Goal: Information Seeking & Learning: Learn about a topic

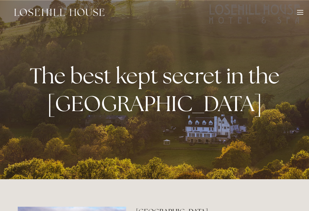
click at [300, 14] on div at bounding box center [300, 14] width 6 height 1
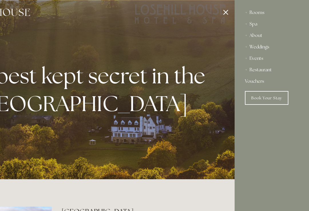
click at [258, 15] on div "Rooms" at bounding box center [272, 12] width 54 height 11
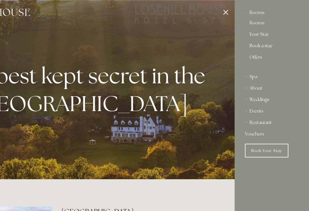
click at [262, 25] on link "Rooms" at bounding box center [271, 24] width 45 height 7
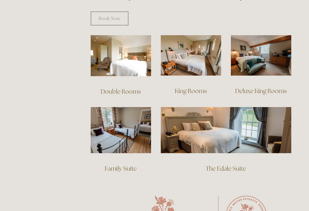
scroll to position [385, 0]
click at [273, 59] on img at bounding box center [261, 55] width 60 height 40
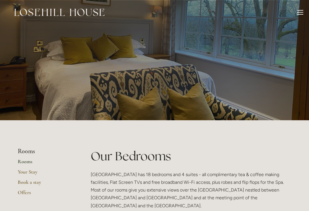
scroll to position [394, 0]
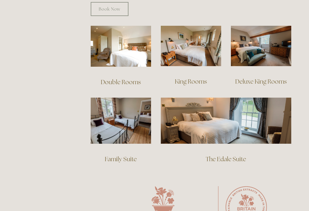
click at [208, 46] on img at bounding box center [191, 46] width 60 height 40
click at [278, 37] on img at bounding box center [261, 46] width 60 height 40
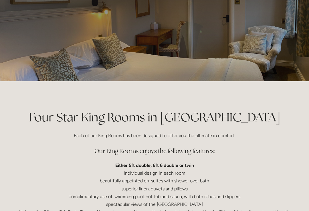
scroll to position [39, 0]
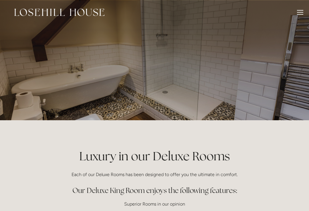
click at [298, 13] on div at bounding box center [300, 13] width 6 height 6
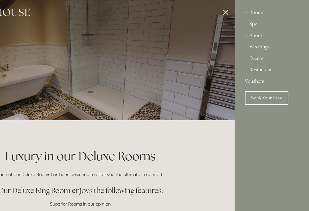
click at [266, 72] on div "Restaurant" at bounding box center [272, 69] width 54 height 11
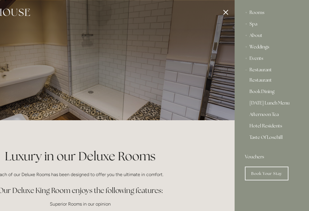
click at [268, 69] on div "Restaurant" at bounding box center [272, 69] width 54 height 11
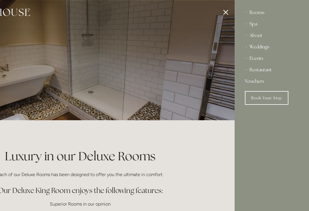
click at [262, 72] on div "Restaurant" at bounding box center [272, 69] width 54 height 11
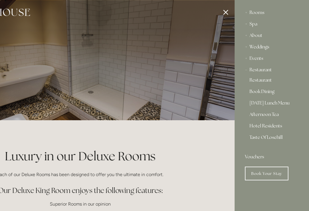
click at [267, 83] on link "Restaurant" at bounding box center [271, 81] width 45 height 7
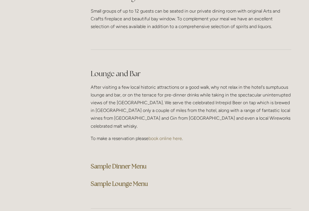
scroll to position [1393, 0]
click at [142, 179] on strong "Sample Lounge Menu" at bounding box center [119, 183] width 57 height 8
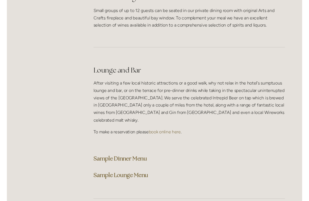
scroll to position [1397, 0]
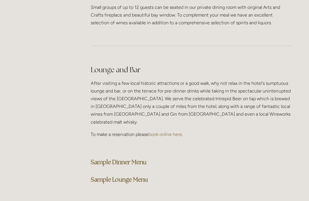
scroll to position [1401, 0]
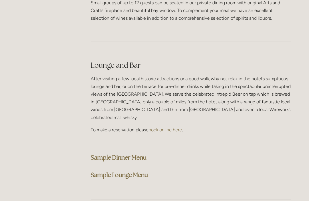
click at [142, 171] on strong "Sample Lounge Menu" at bounding box center [119, 175] width 57 height 8
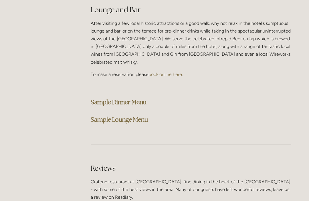
scroll to position [1460, 0]
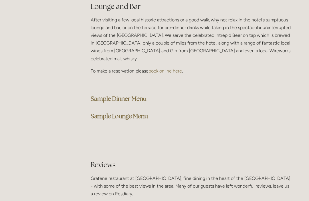
click at [137, 95] on strong "Sample Dinner Menu" at bounding box center [119, 99] width 56 height 8
